Goal: Check status: Check status

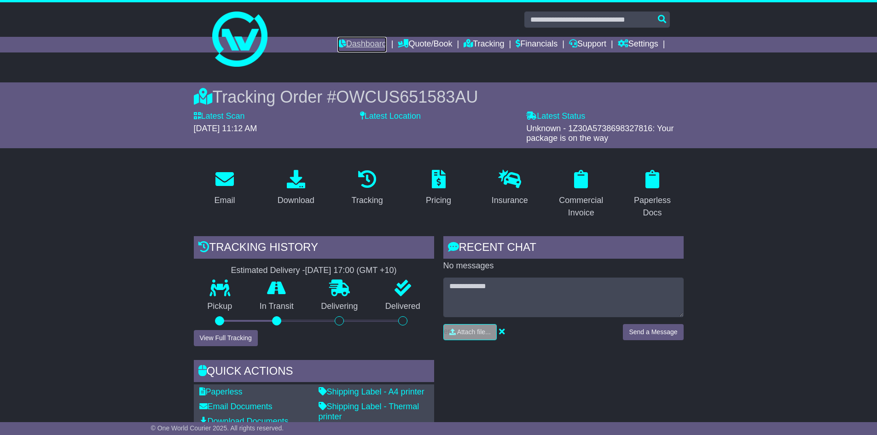
click at [338, 50] on link "Dashboard" at bounding box center [362, 45] width 49 height 16
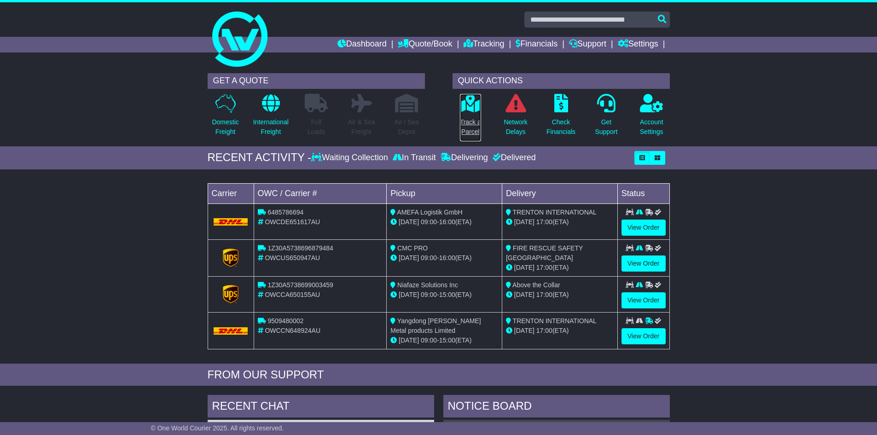
click at [468, 125] on p "Track a Parcel" at bounding box center [470, 126] width 21 height 19
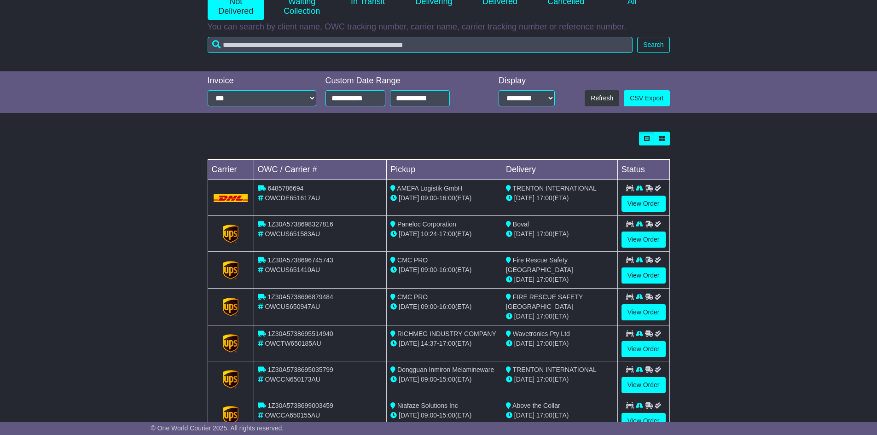
scroll to position [207, 0]
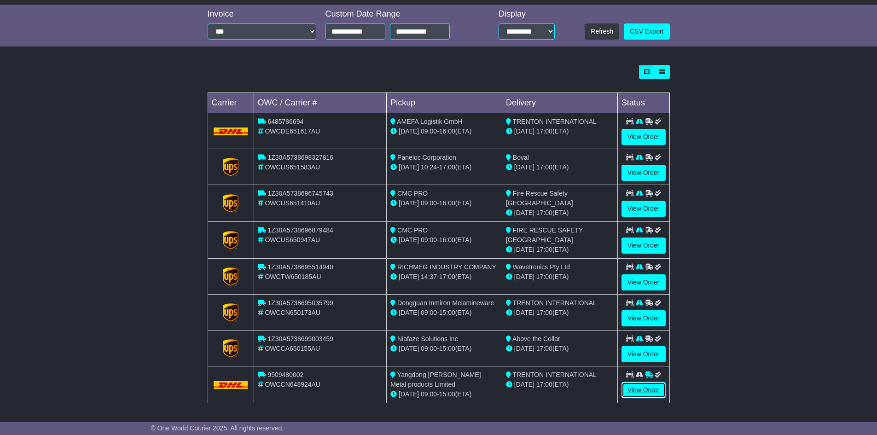
click at [630, 388] on link "View Order" at bounding box center [644, 390] width 44 height 16
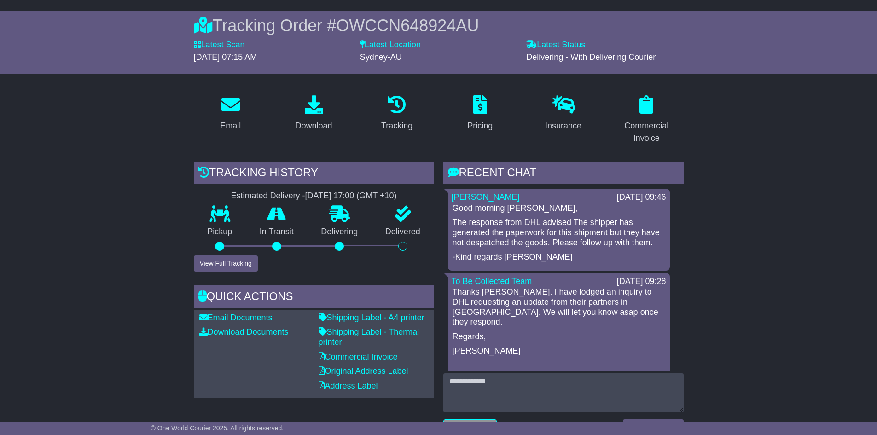
scroll to position [92, 0]
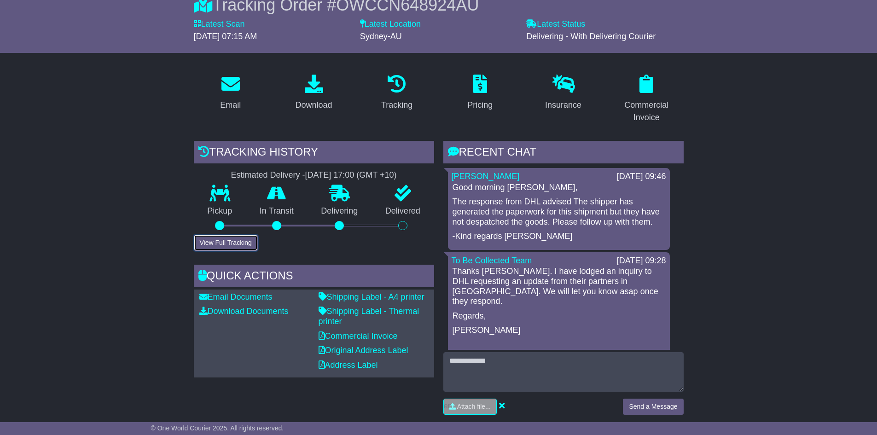
click at [204, 241] on button "View Full Tracking" at bounding box center [226, 243] width 64 height 16
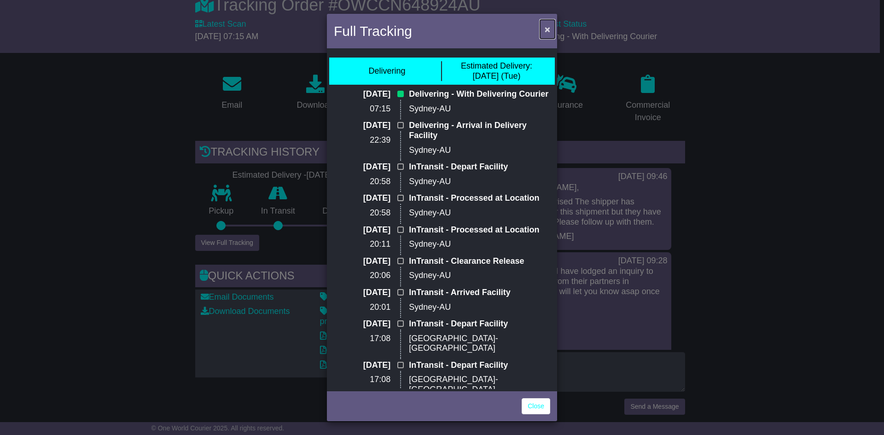
click at [546, 28] on span "×" at bounding box center [548, 29] width 6 height 11
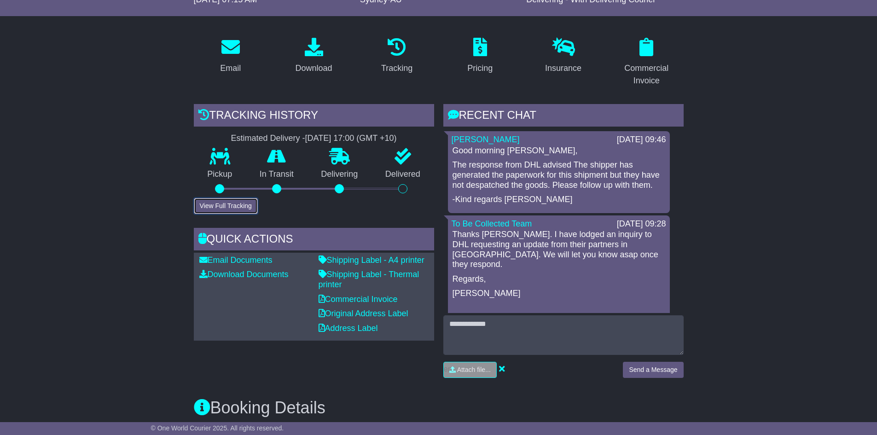
scroll to position [127, 0]
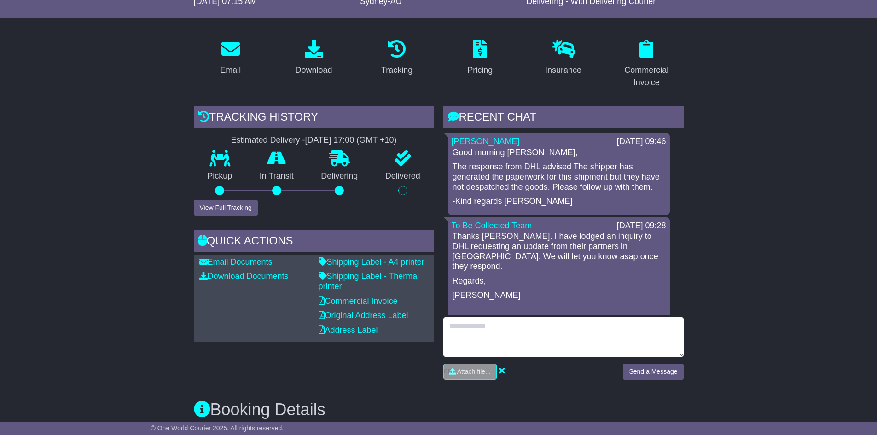
click at [496, 336] on textarea at bounding box center [563, 337] width 240 height 40
type textarea "**********"
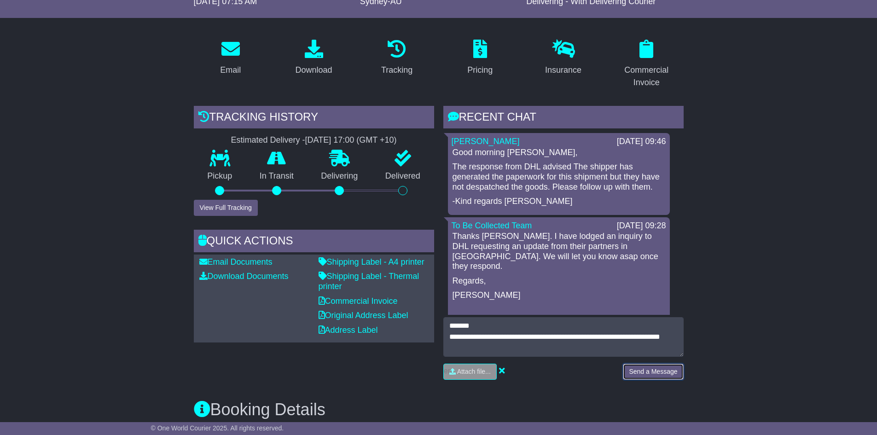
click at [640, 371] on button "Send a Message" at bounding box center [653, 372] width 60 height 16
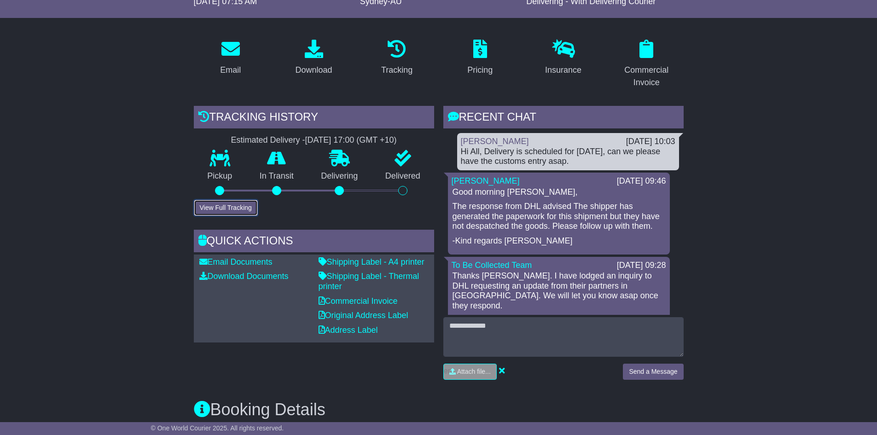
click at [229, 208] on button "View Full Tracking" at bounding box center [226, 208] width 64 height 16
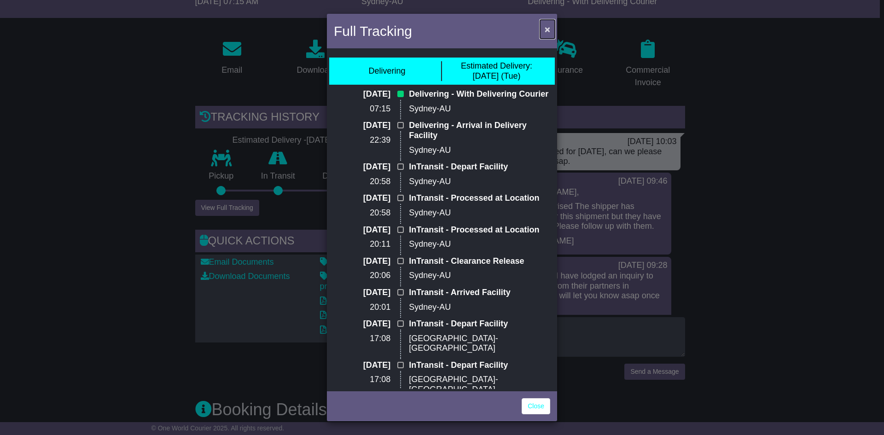
click at [548, 30] on span "×" at bounding box center [548, 29] width 6 height 11
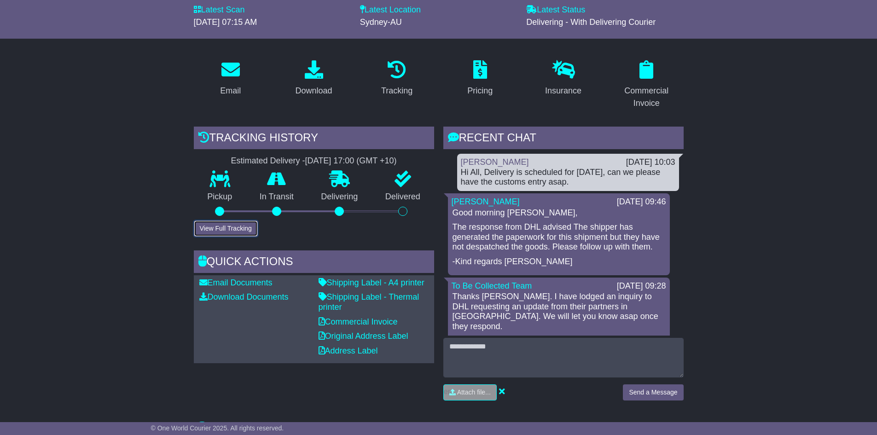
scroll to position [0, 0]
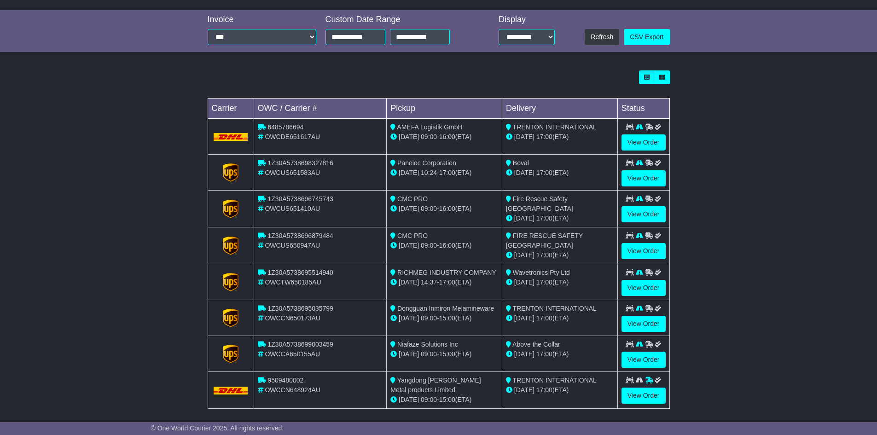
scroll to position [207, 0]
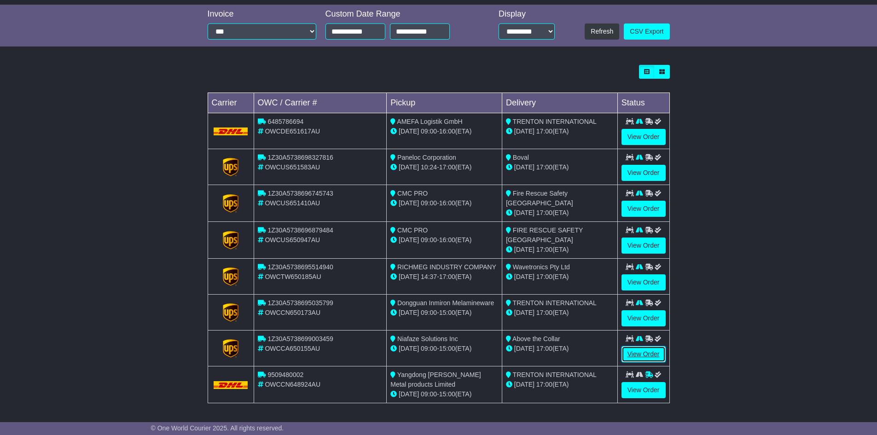
click at [643, 353] on link "View Order" at bounding box center [644, 354] width 44 height 16
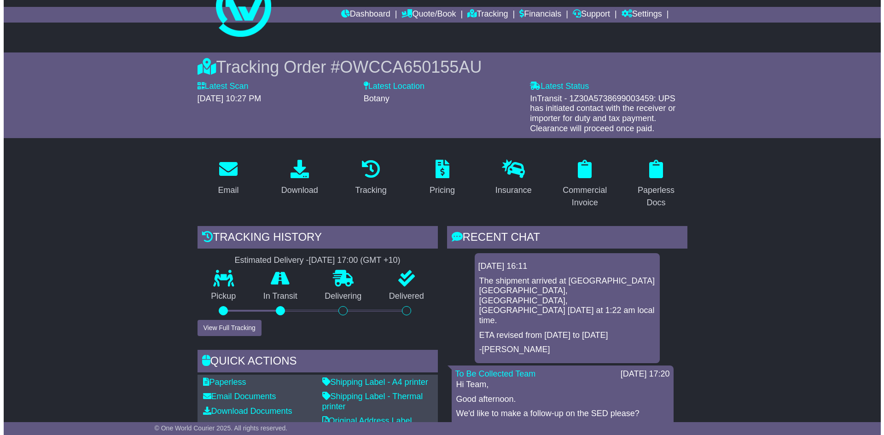
scroll to position [46, 0]
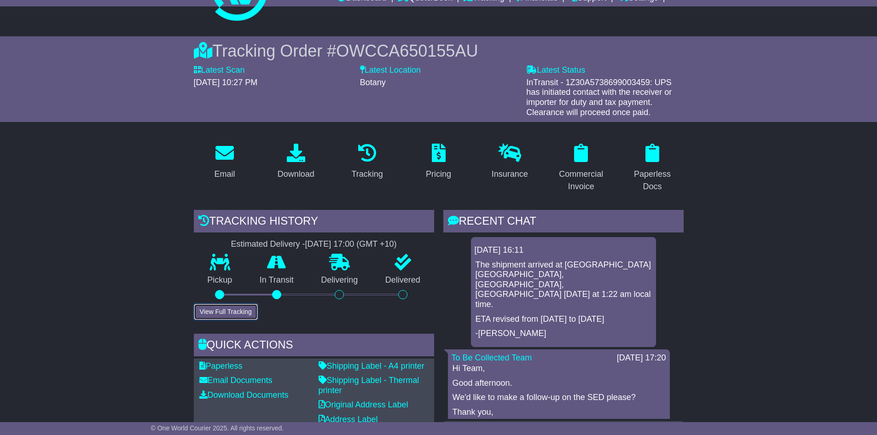
click at [231, 312] on button "View Full Tracking" at bounding box center [226, 312] width 64 height 16
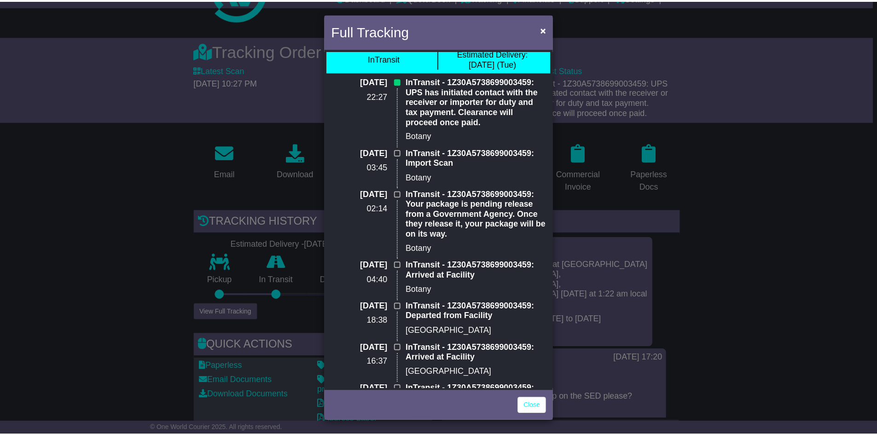
scroll to position [0, 0]
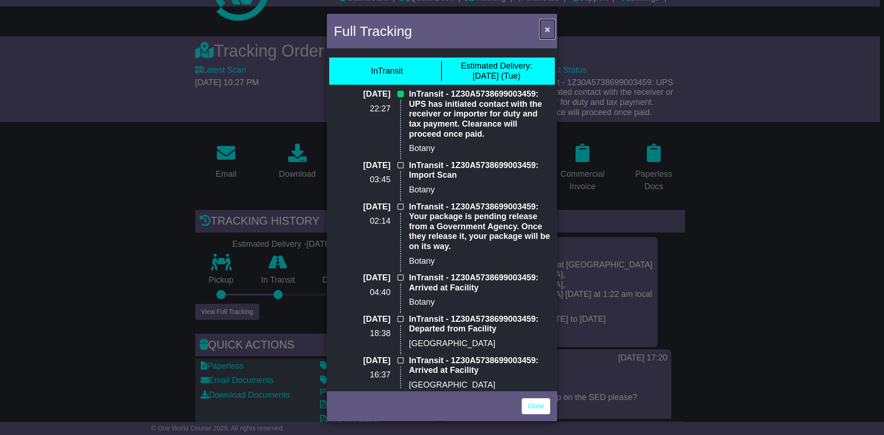
click at [545, 29] on span "×" at bounding box center [548, 29] width 6 height 11
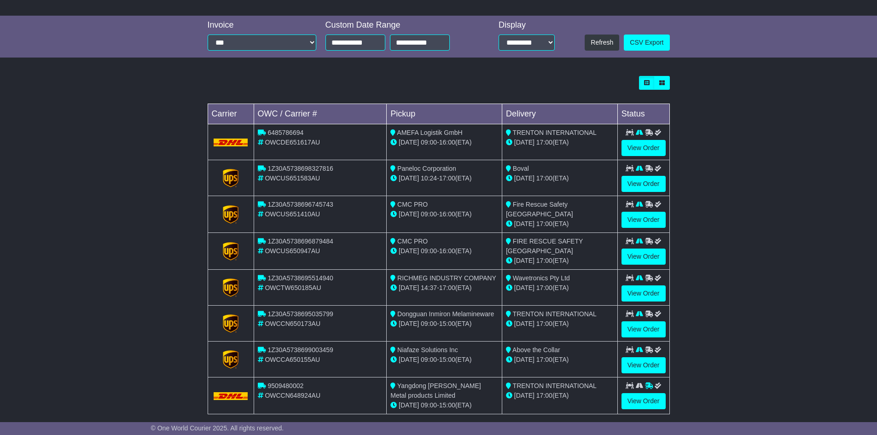
scroll to position [207, 0]
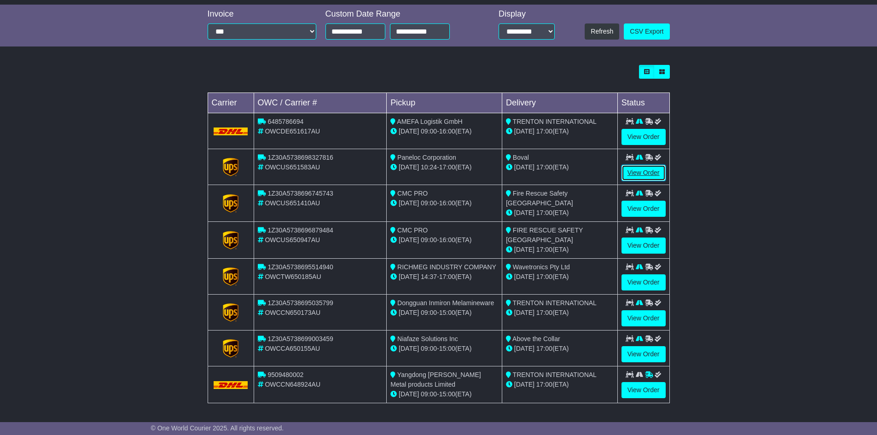
click at [641, 172] on link "View Order" at bounding box center [644, 173] width 44 height 16
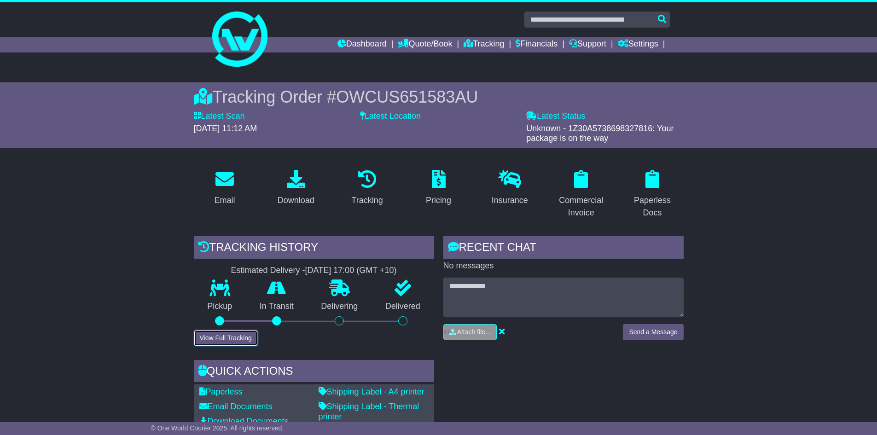
click at [233, 343] on button "View Full Tracking" at bounding box center [226, 338] width 64 height 16
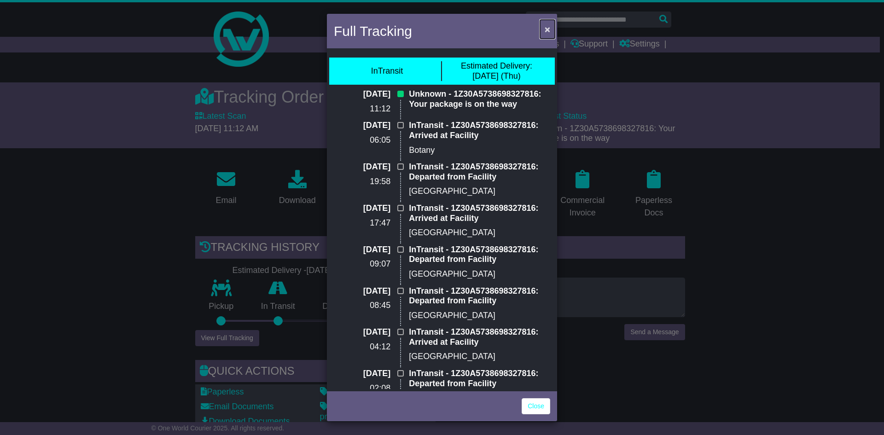
click at [547, 27] on span "×" at bounding box center [548, 29] width 6 height 11
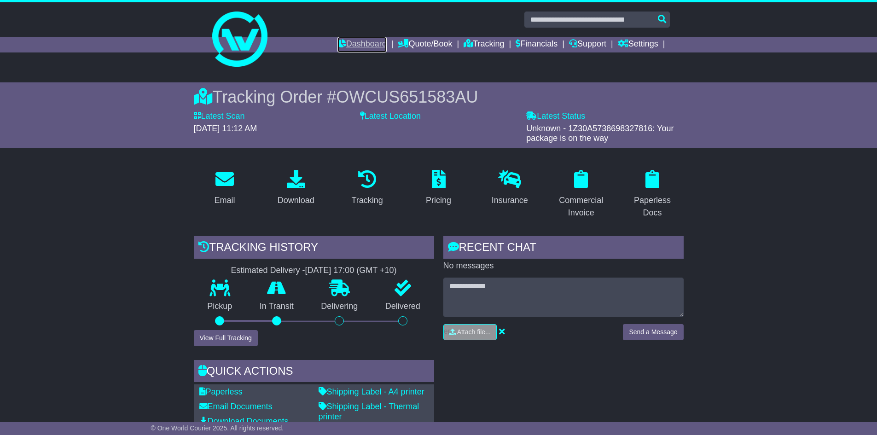
click at [355, 47] on link "Dashboard" at bounding box center [362, 45] width 49 height 16
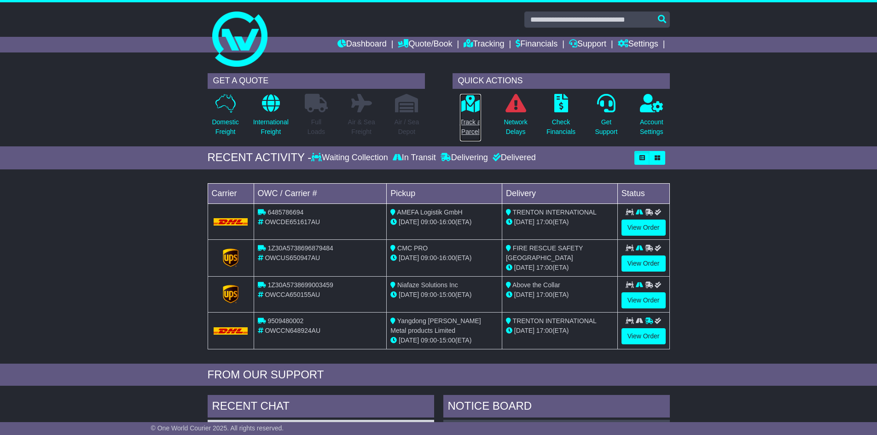
click at [469, 119] on p "Track a Parcel" at bounding box center [470, 126] width 21 height 19
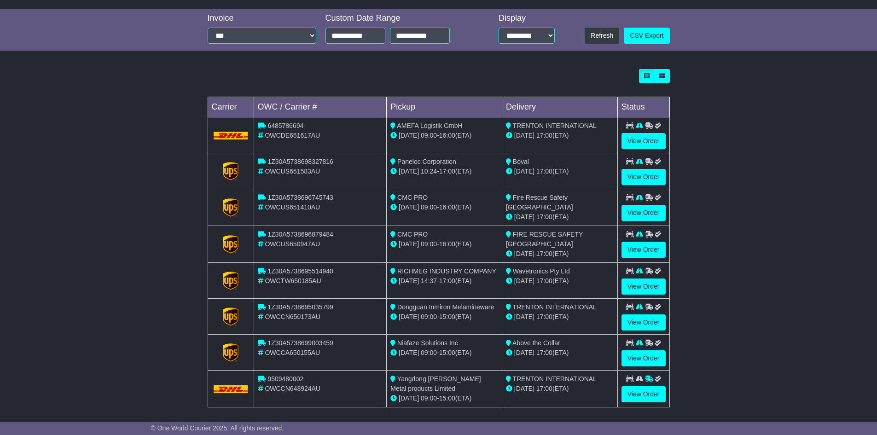
scroll to position [207, 0]
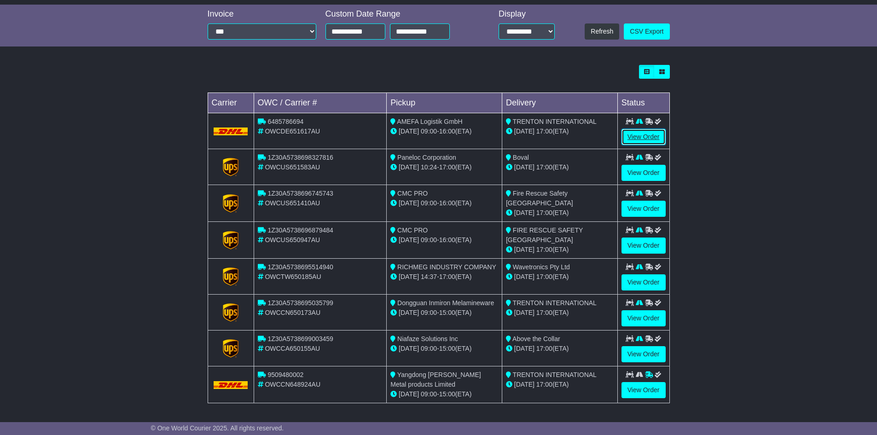
click at [632, 137] on link "View Order" at bounding box center [644, 137] width 44 height 16
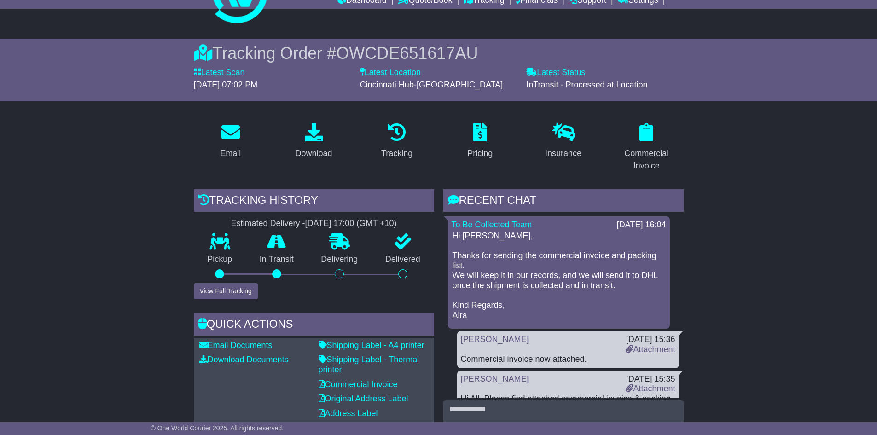
scroll to position [46, 0]
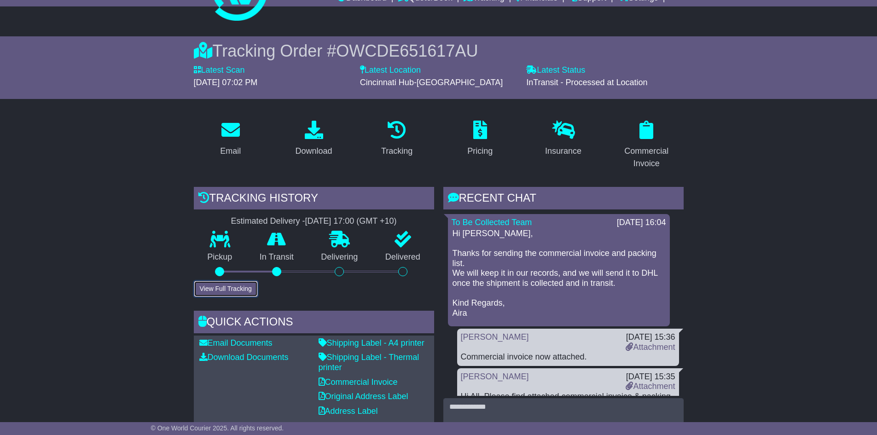
click at [227, 294] on button "View Full Tracking" at bounding box center [226, 289] width 64 height 16
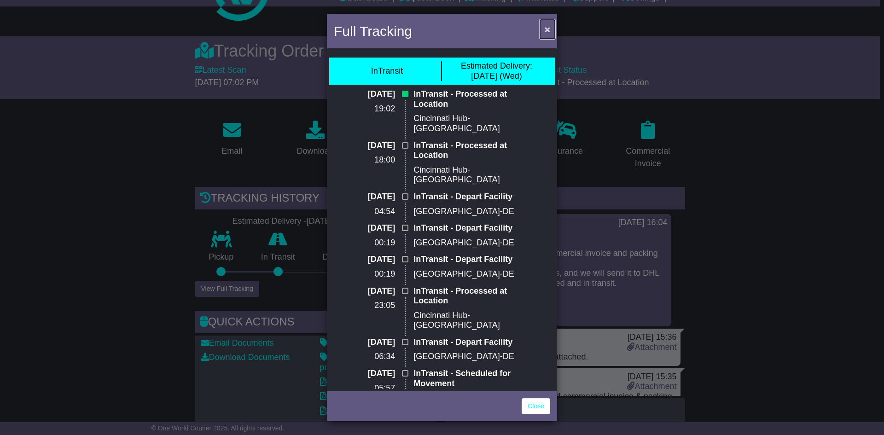
click at [548, 31] on span "×" at bounding box center [548, 29] width 6 height 11
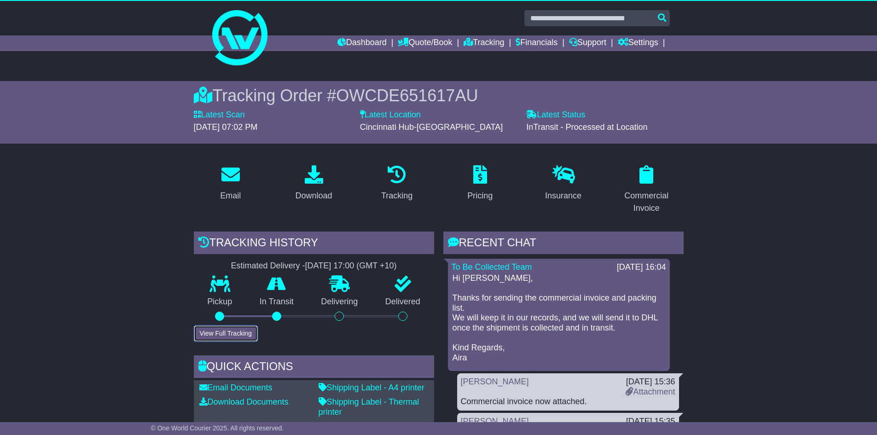
scroll to position [0, 0]
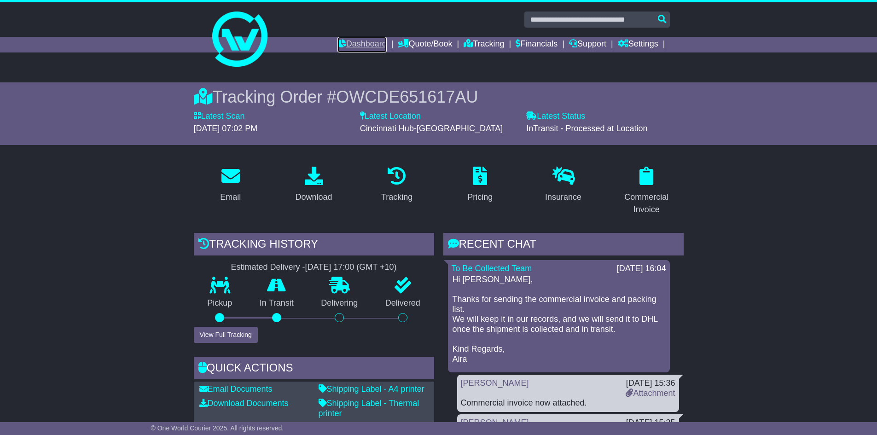
click at [373, 46] on link "Dashboard" at bounding box center [362, 45] width 49 height 16
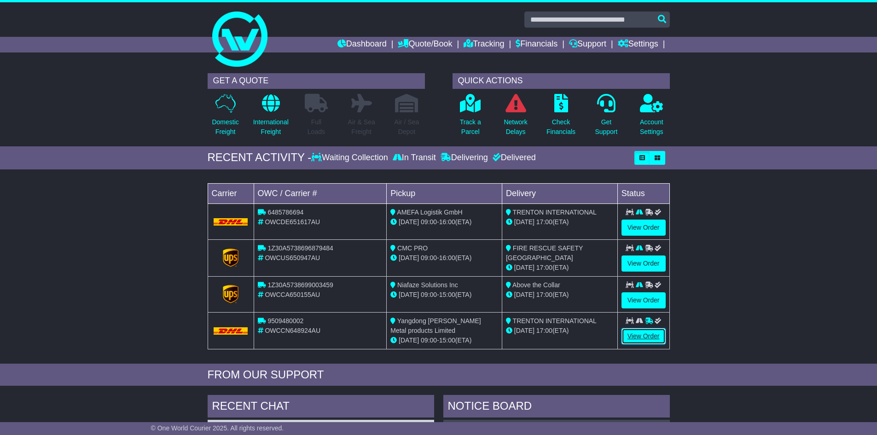
click at [640, 340] on link "View Order" at bounding box center [644, 336] width 44 height 16
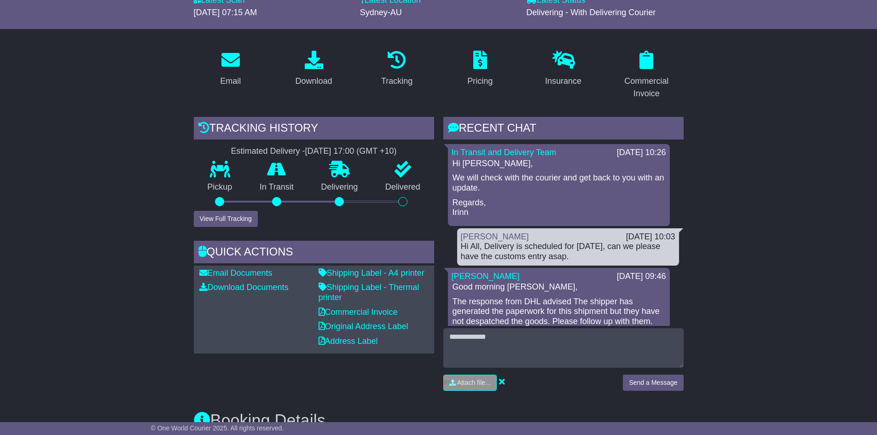
scroll to position [138, 0]
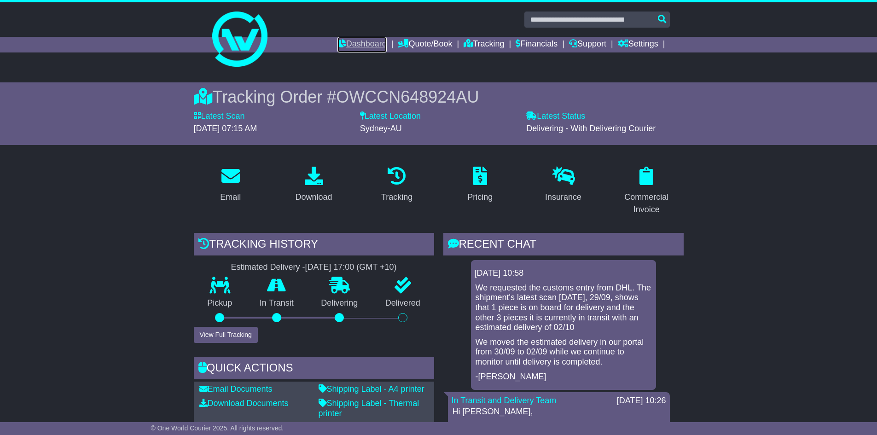
click at [359, 40] on link "Dashboard" at bounding box center [362, 45] width 49 height 16
